Goal: Information Seeking & Learning: Learn about a topic

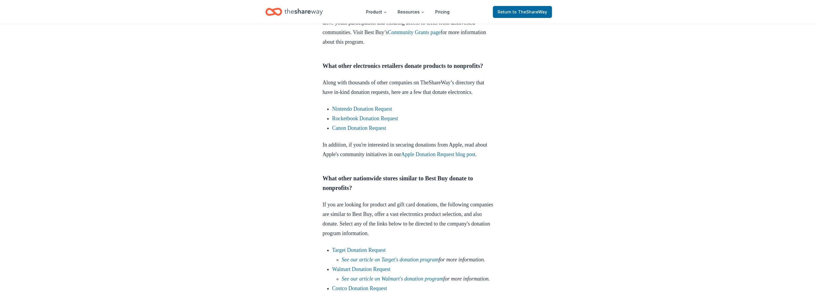
scroll to position [358, 0]
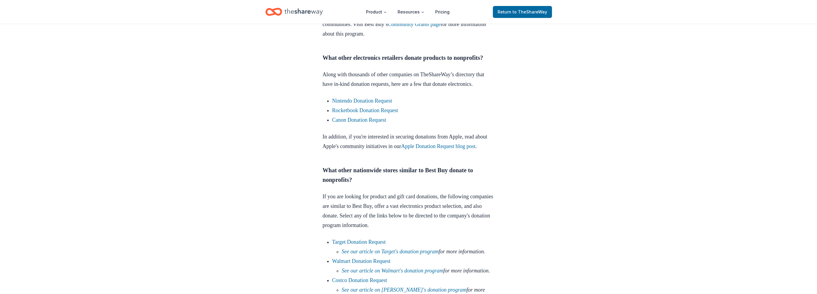
drag, startPoint x: 390, startPoint y: 118, endPoint x: 295, endPoint y: 185, distance: 116.0
click at [295, 185] on div "Donation Requests [DATE] Best Buy Donation Request Learn more about Best Buy's …" at bounding box center [408, 264] width 817 height 1198
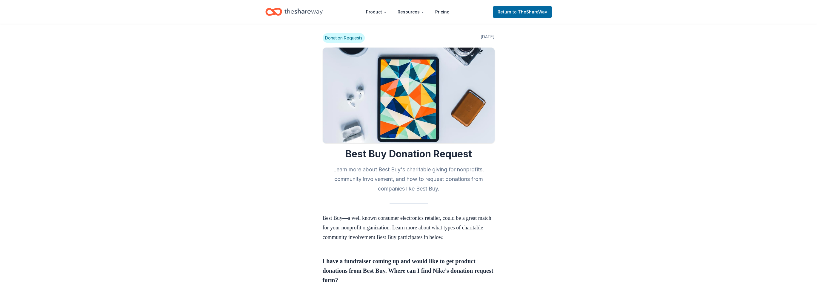
scroll to position [0, 0]
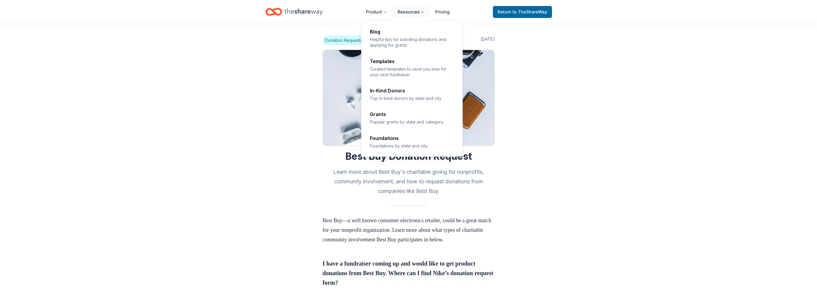
click at [421, 13] on button "Resources" at bounding box center [411, 12] width 36 height 12
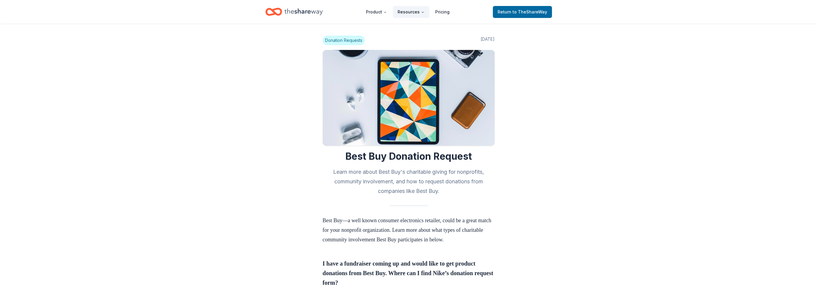
click at [421, 13] on icon "Main" at bounding box center [423, 12] width 4 height 4
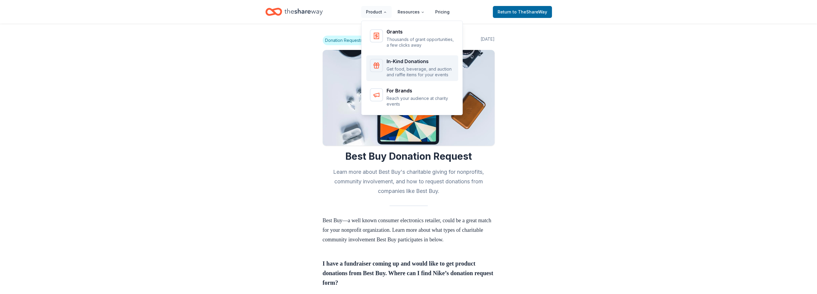
click at [400, 62] on div "In-Kind Donations" at bounding box center [421, 61] width 68 height 5
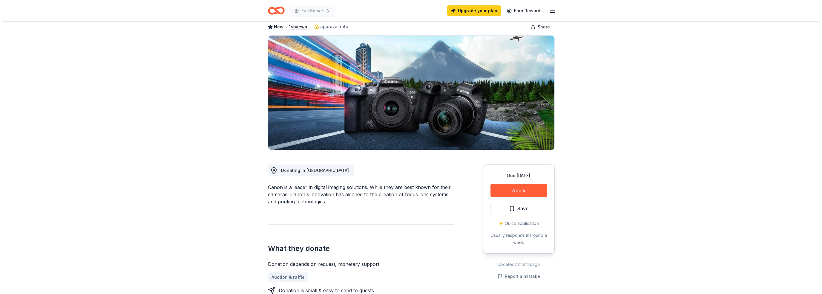
scroll to position [30, 0]
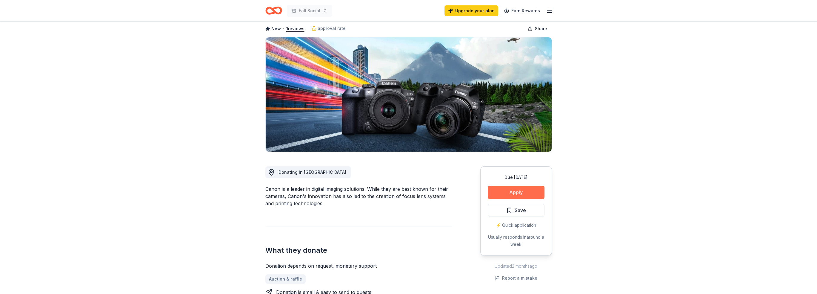
click at [519, 193] on button "Apply" at bounding box center [516, 191] width 57 height 13
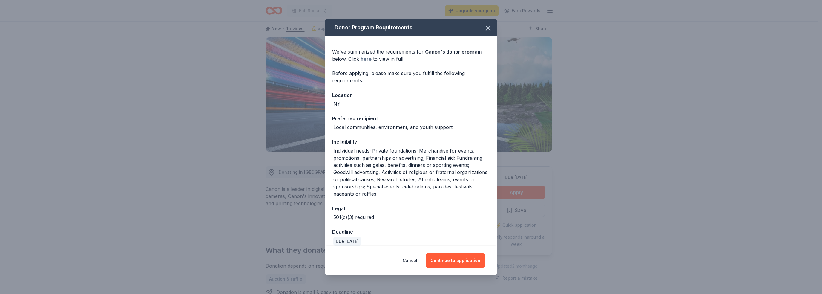
click at [364, 58] on link "here" at bounding box center [366, 58] width 11 height 7
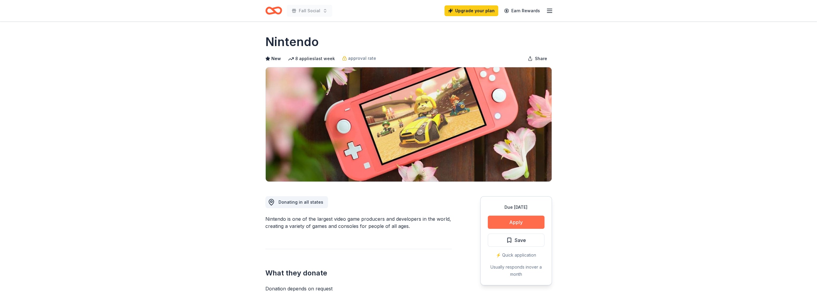
click at [515, 220] on button "Apply" at bounding box center [516, 221] width 57 height 13
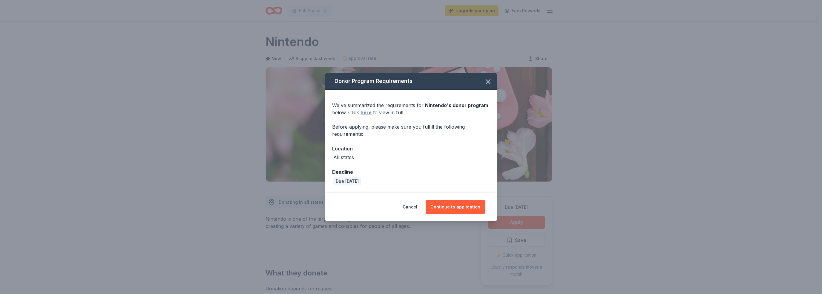
click at [367, 111] on link "here" at bounding box center [366, 112] width 11 height 7
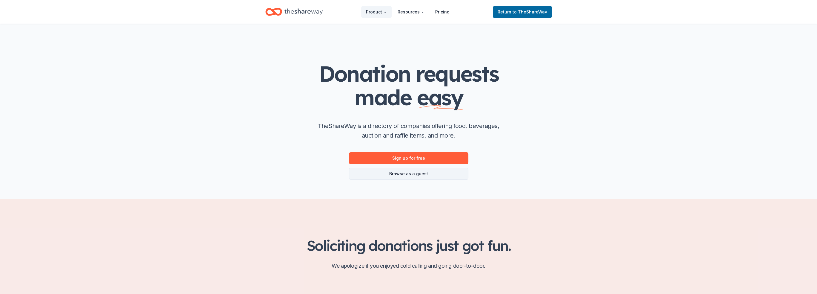
click at [416, 177] on link "Browse as a guest" at bounding box center [408, 174] width 119 height 12
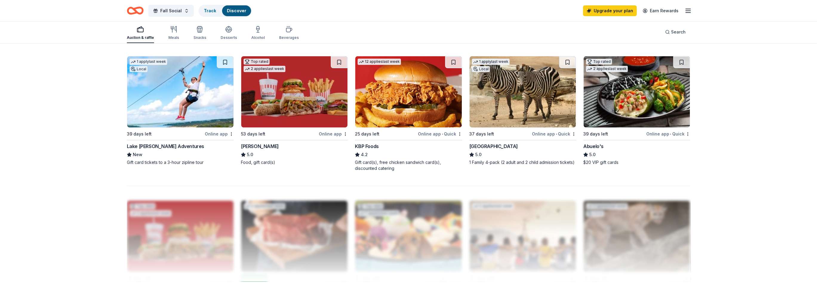
scroll to position [508, 0]
